Goal: Check status: Check status

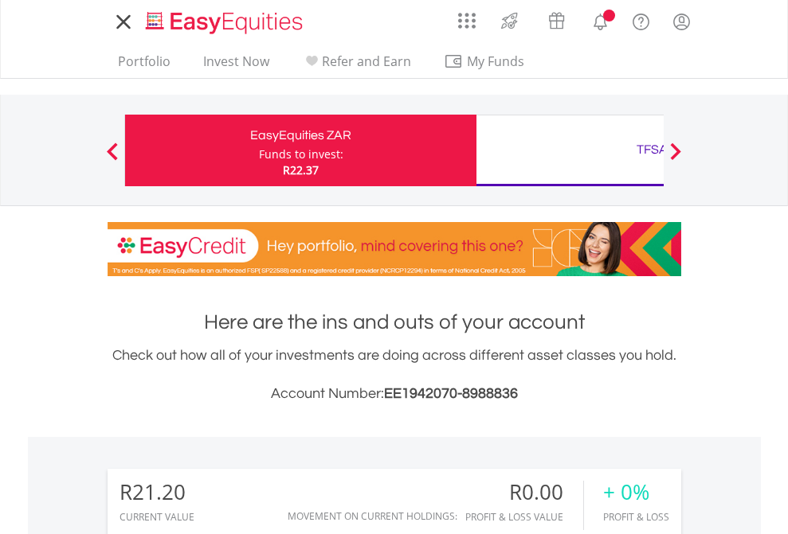
scroll to position [153, 250]
click at [259, 151] on div "Funds to invest:" at bounding box center [301, 155] width 84 height 16
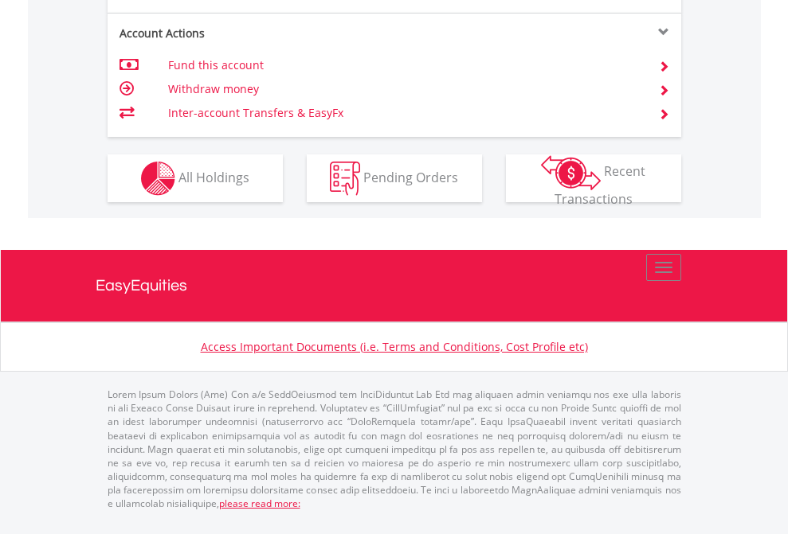
scroll to position [1527, 0]
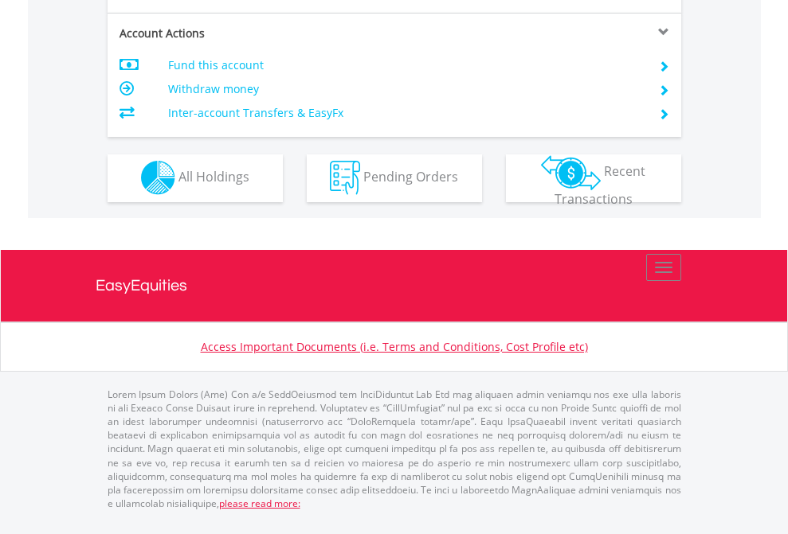
scroll to position [1489, 0]
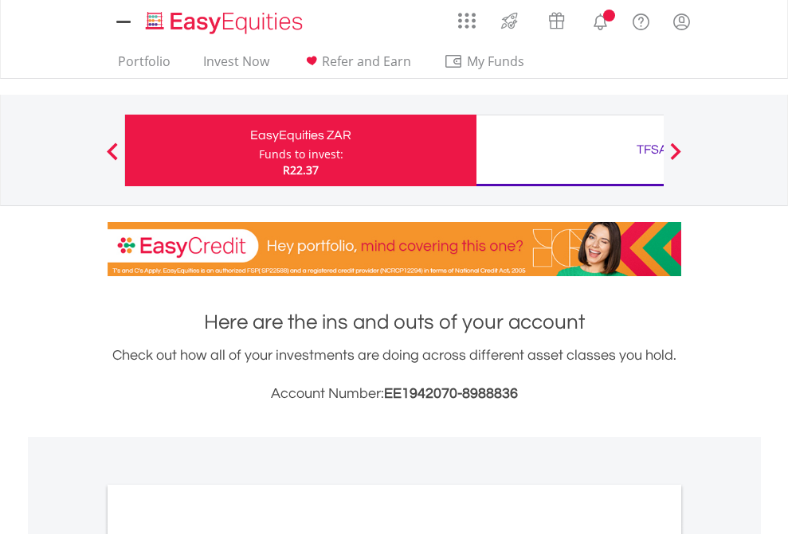
scroll to position [957, 0]
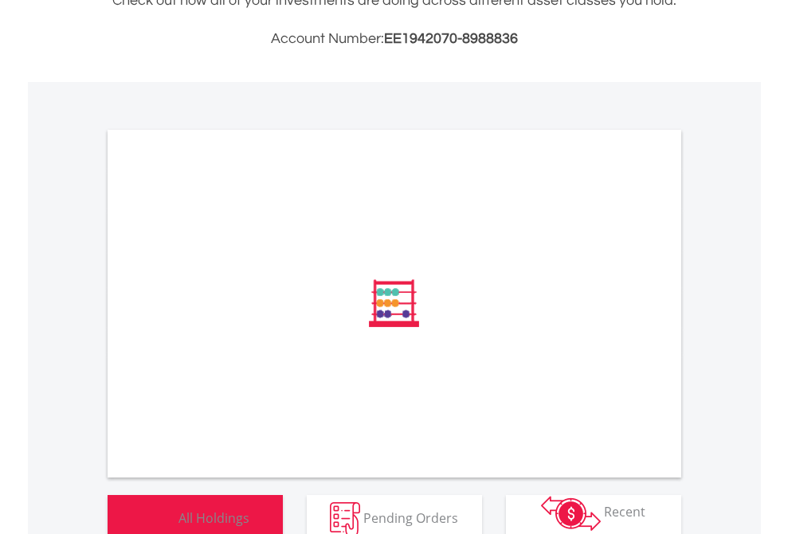
click at [178, 510] on span "All Holdings" at bounding box center [213, 518] width 71 height 18
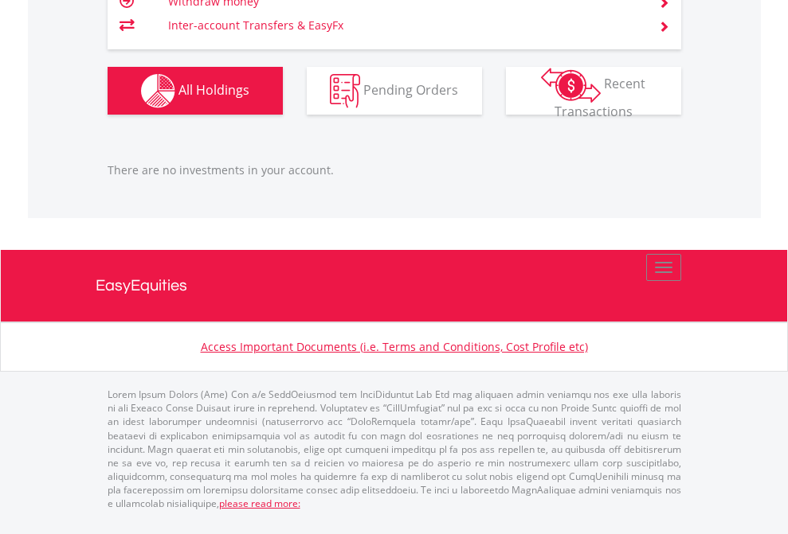
scroll to position [153, 250]
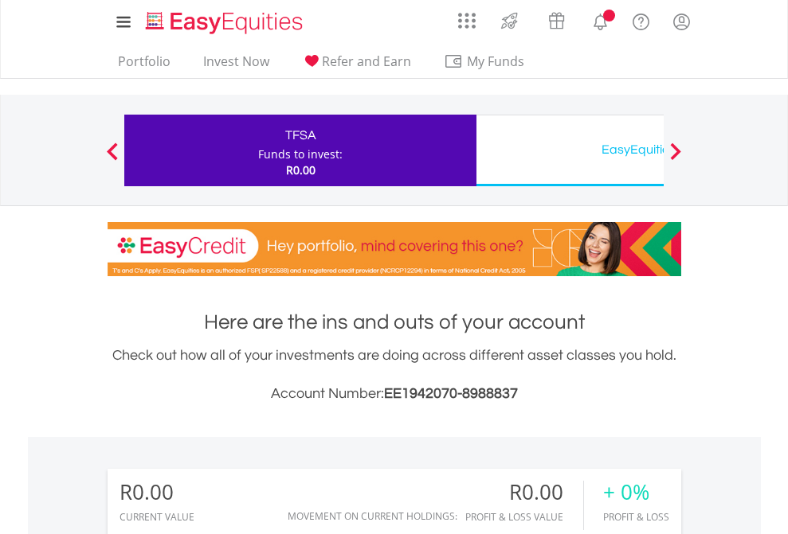
scroll to position [153, 250]
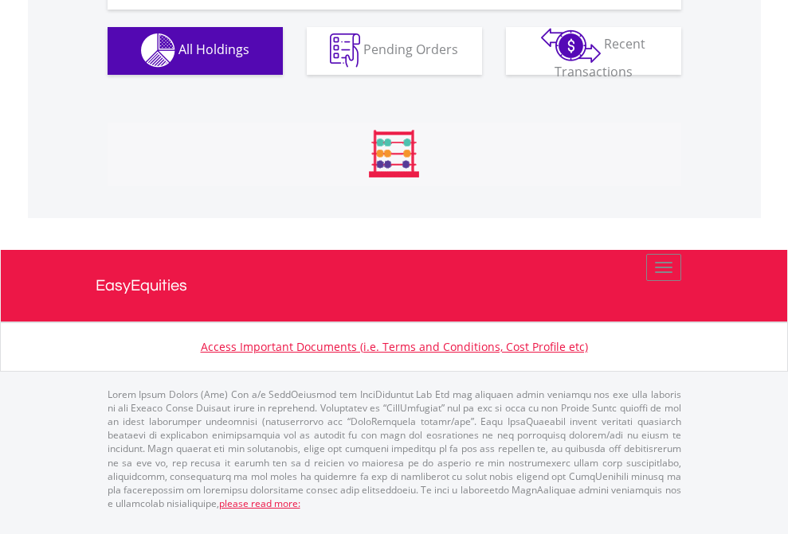
scroll to position [1577, 0]
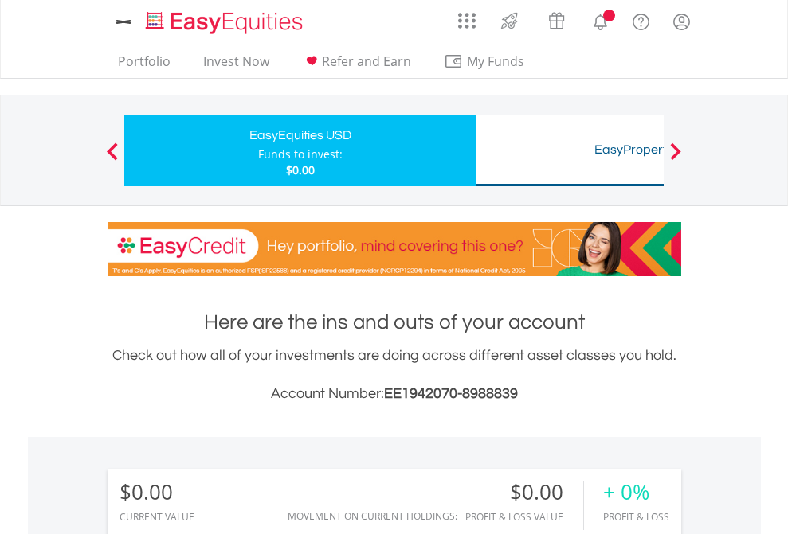
scroll to position [1183, 0]
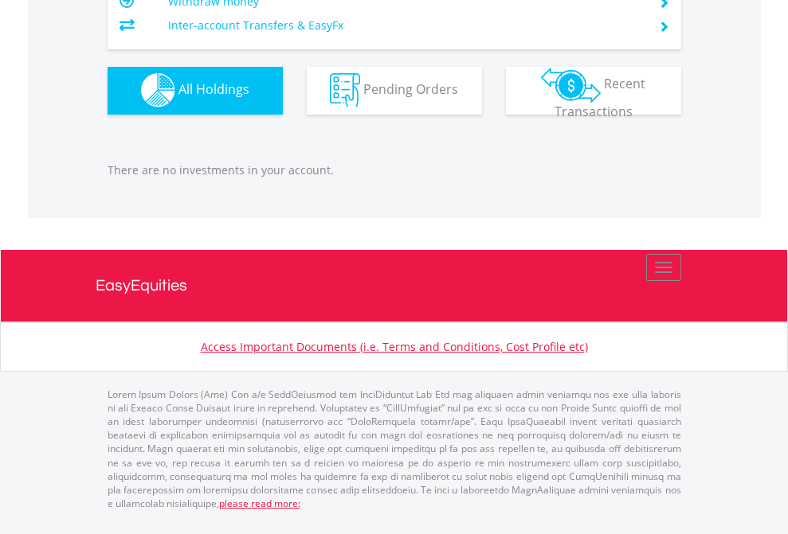
scroll to position [1577, 0]
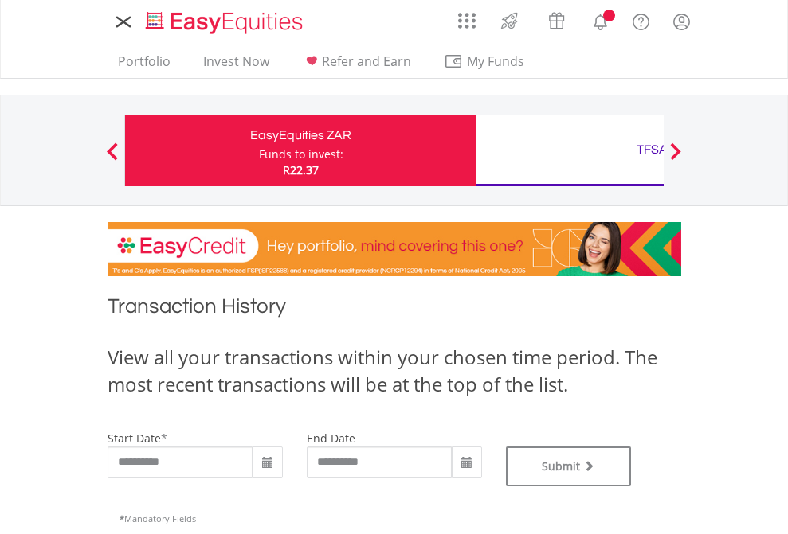
type input "**********"
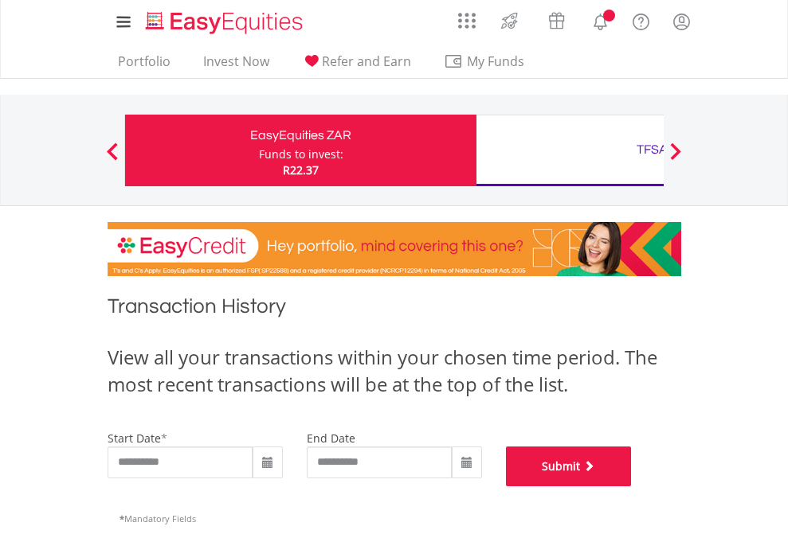
click at [632, 487] on button "Submit" at bounding box center [569, 467] width 126 height 40
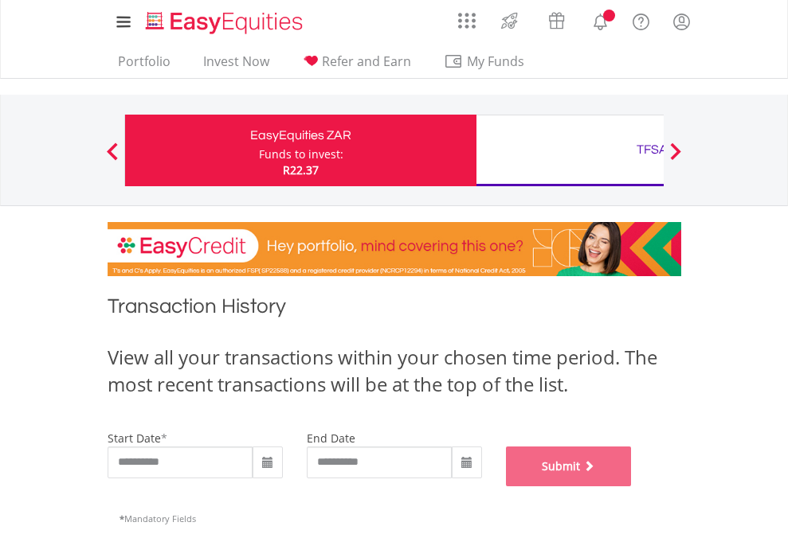
scroll to position [646, 0]
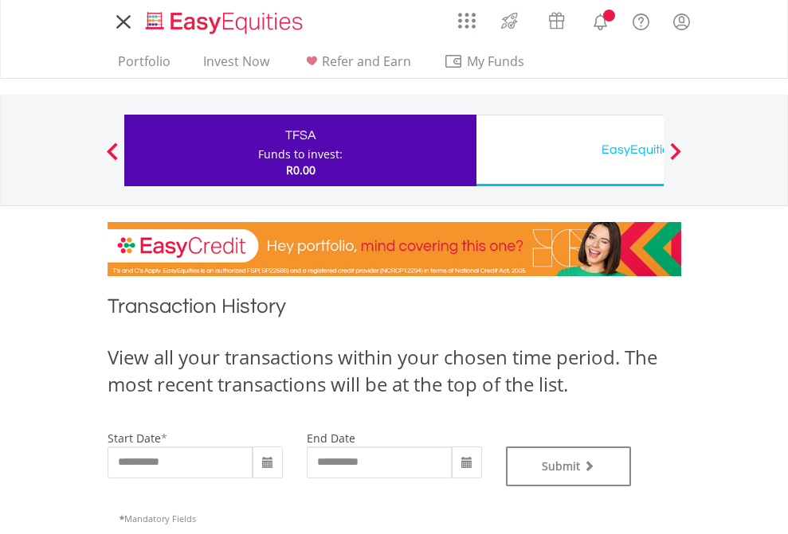
type input "**********"
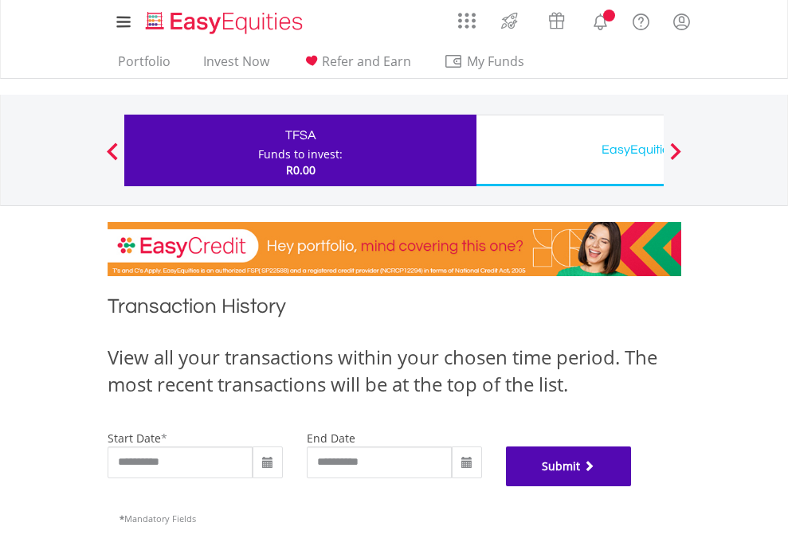
click at [632, 487] on button "Submit" at bounding box center [569, 467] width 126 height 40
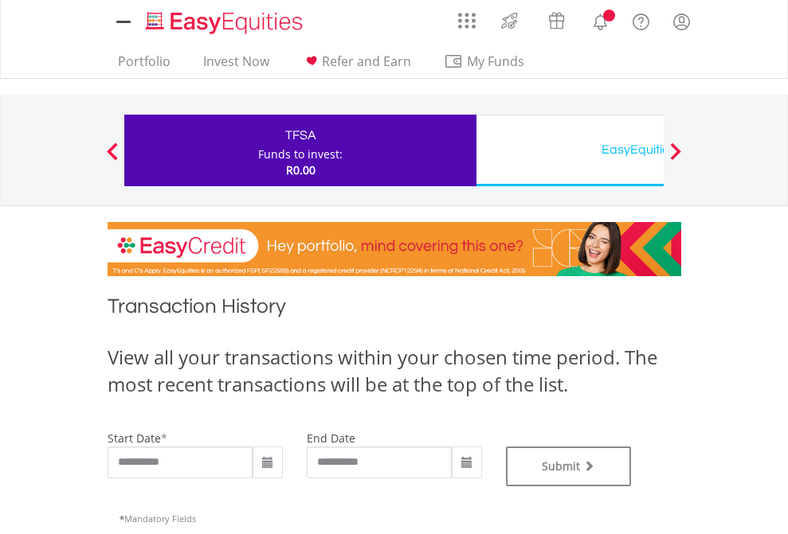
click at [569, 151] on div "EasyEquities USD" at bounding box center [652, 150] width 332 height 22
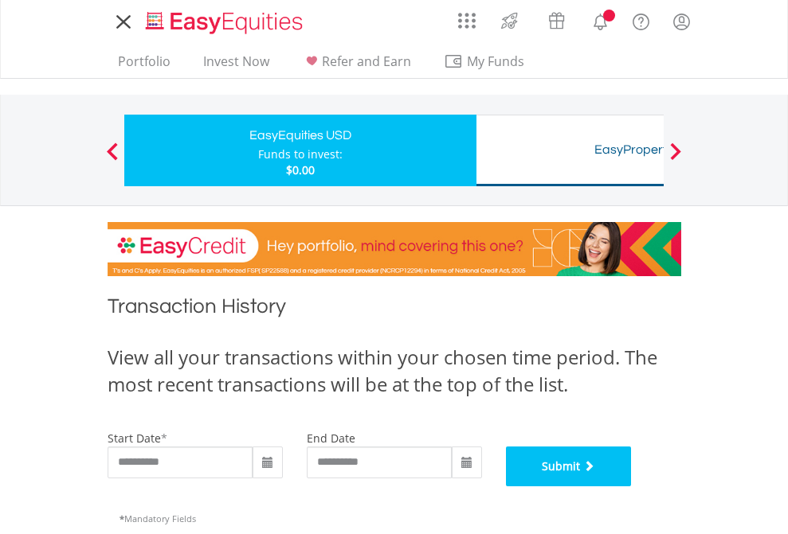
click at [632, 487] on button "Submit" at bounding box center [569, 467] width 126 height 40
